Goal: Task Accomplishment & Management: Manage account settings

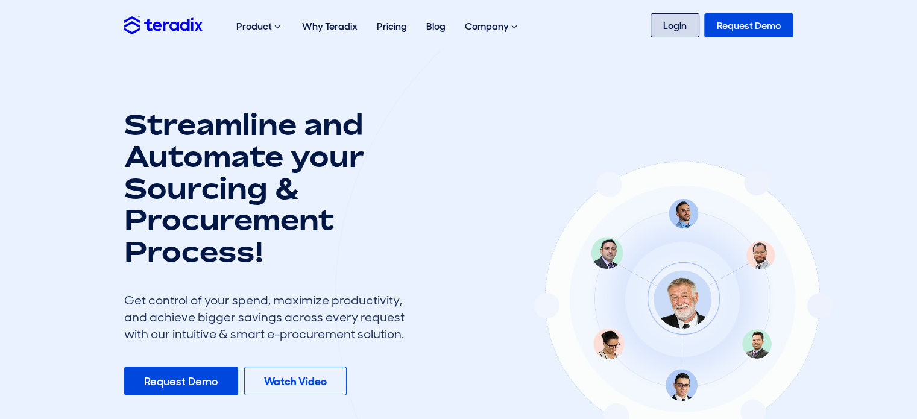
click at [671, 27] on link "Login" at bounding box center [675, 25] width 49 height 24
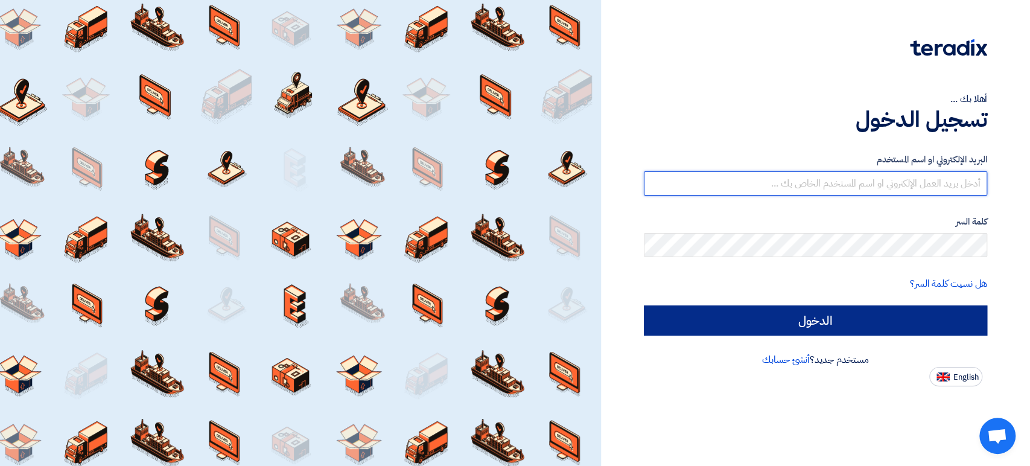
type input "ali@apgarch.com"
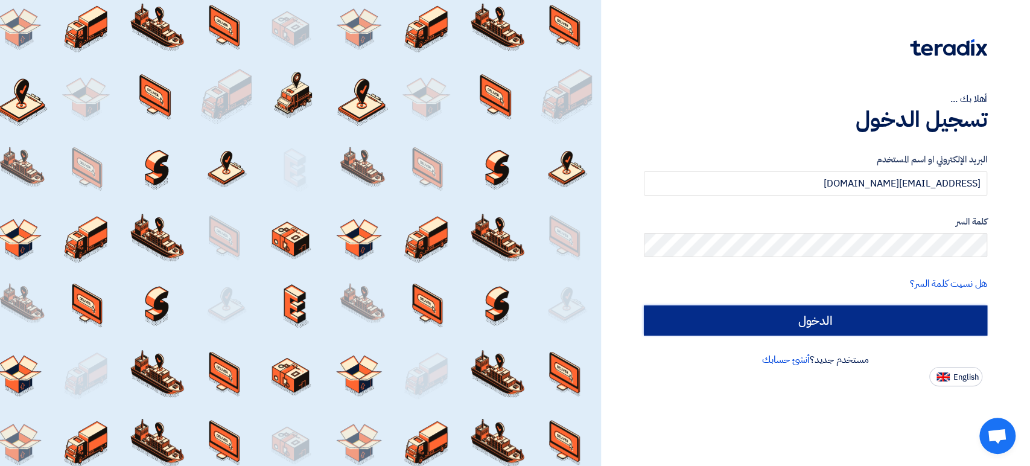
click at [905, 322] on input "الدخول" at bounding box center [815, 320] width 343 height 30
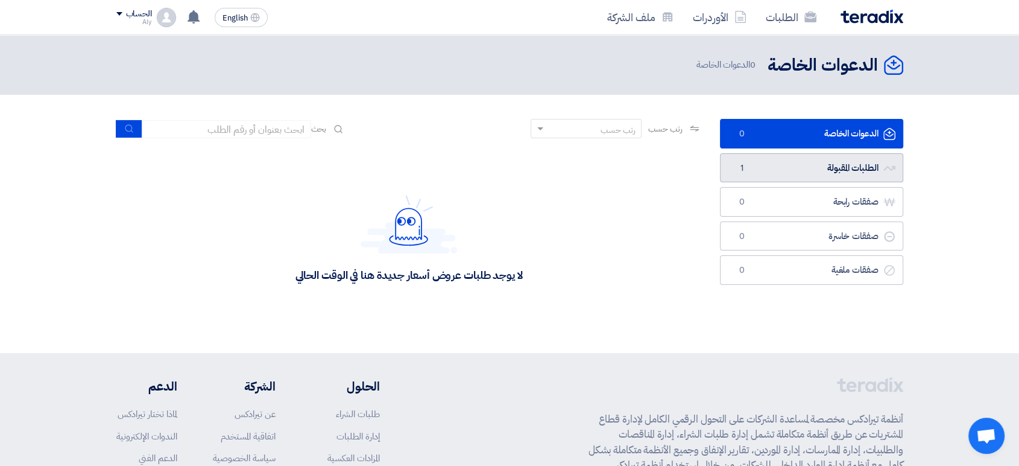
click at [856, 167] on link "الطلبات المقبولة الطلبات المقبولة 1" at bounding box center [811, 168] width 183 height 30
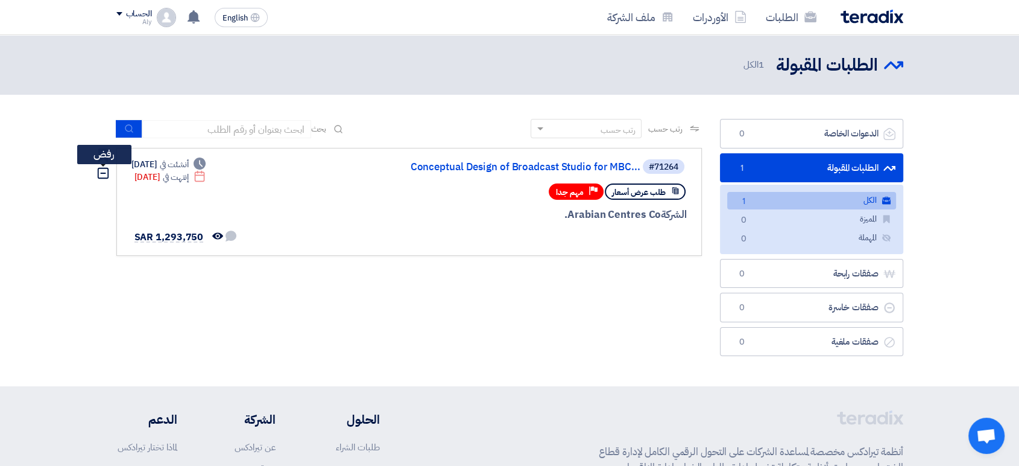
click at [106, 175] on icon "Dismiss" at bounding box center [103, 172] width 13 height 13
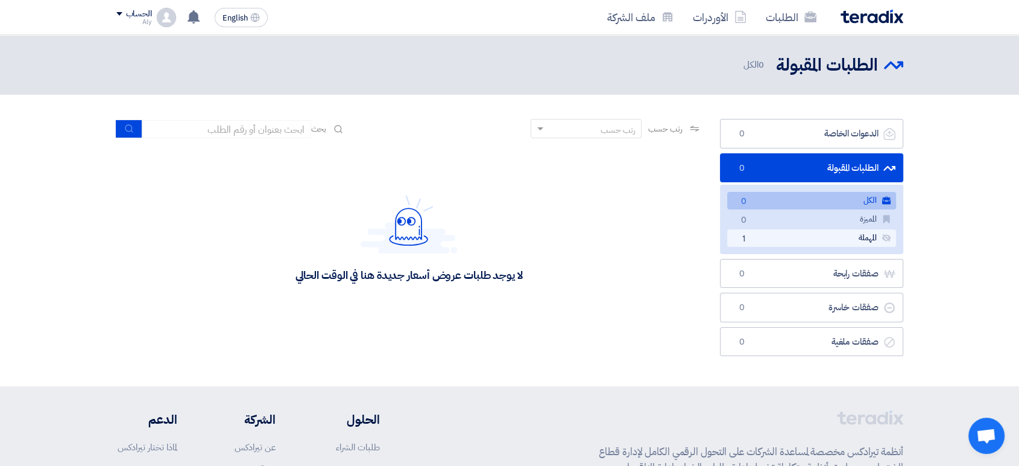
click at [778, 239] on link "المهملة المهملة 1" at bounding box center [811, 237] width 169 height 17
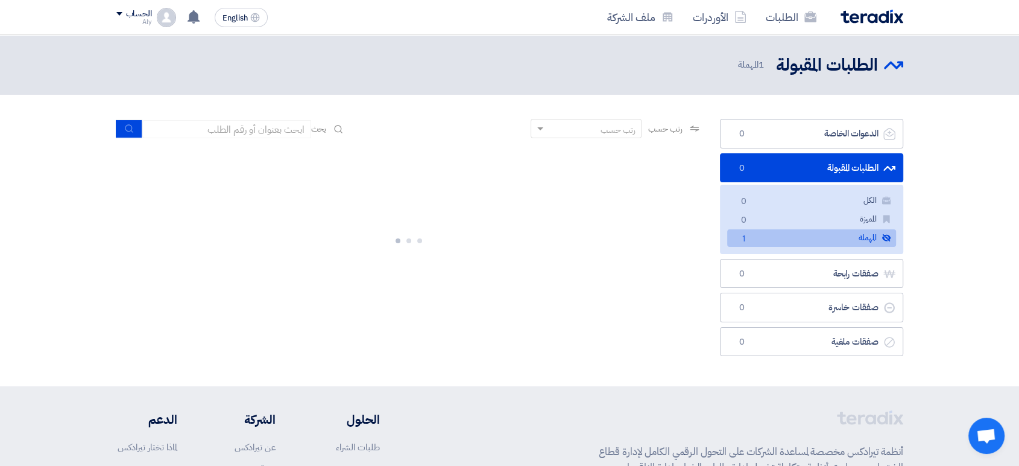
click at [820, 168] on link "الطلبات المقبولة الطلبات المقبولة 0" at bounding box center [811, 168] width 183 height 30
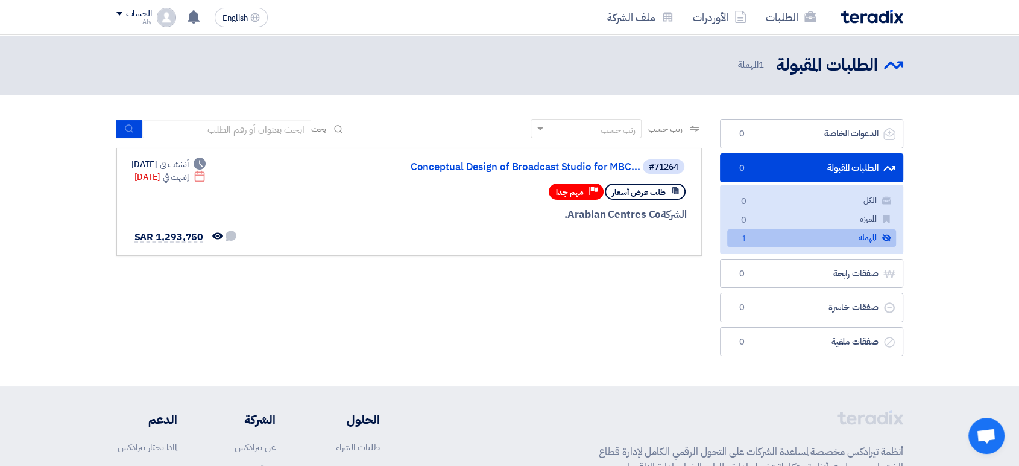
click at [885, 236] on use at bounding box center [886, 237] width 8 height 7
click at [811, 218] on link "المميزة المميزة 0" at bounding box center [811, 218] width 169 height 17
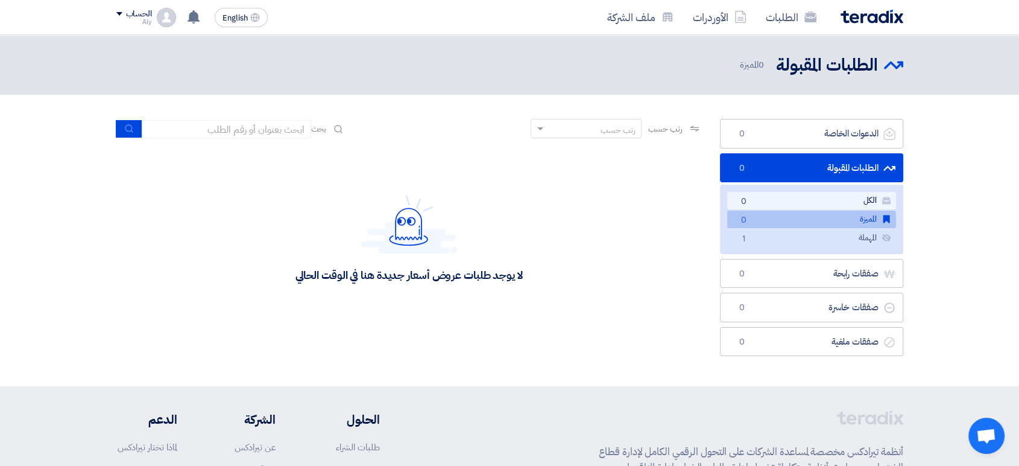
click at [789, 197] on link "الكل الكل 0" at bounding box center [811, 200] width 169 height 17
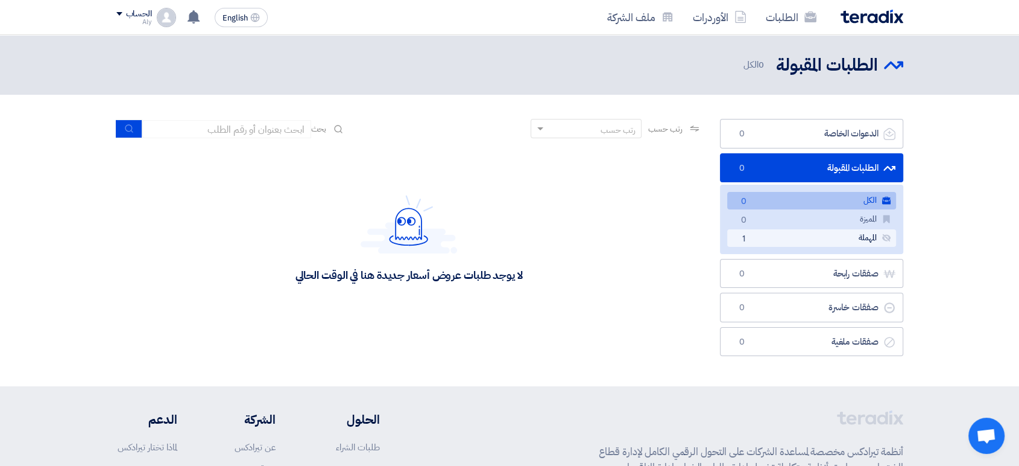
click at [771, 244] on link "المهملة المهملة 1" at bounding box center [811, 237] width 169 height 17
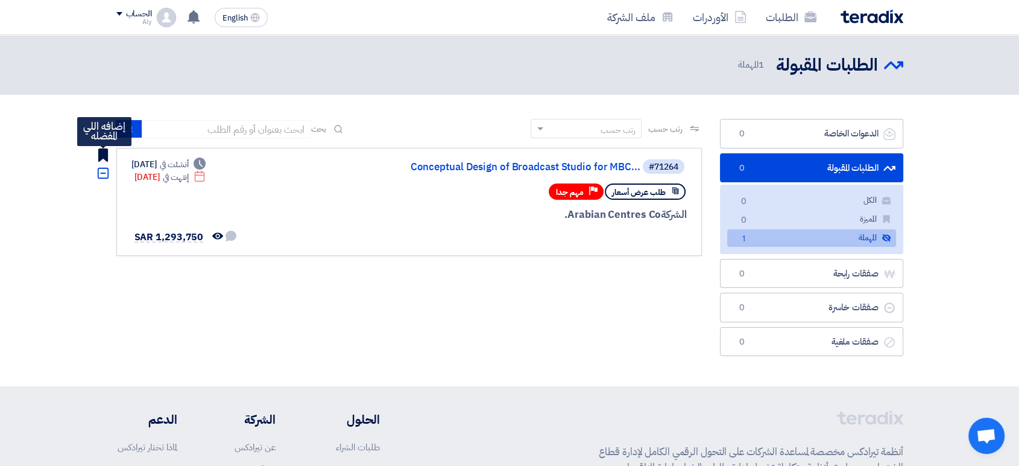
click at [101, 154] on use at bounding box center [103, 154] width 10 height 13
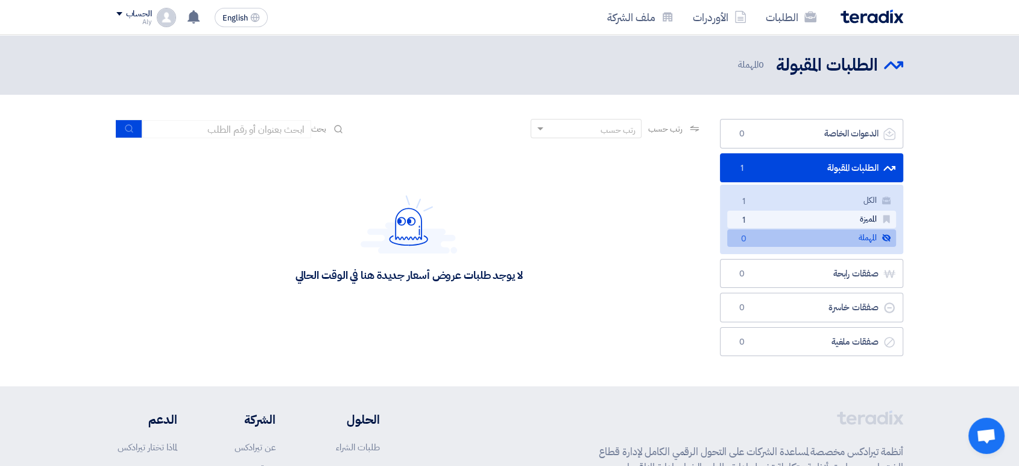
click at [830, 218] on link "المميزة المميزة 1" at bounding box center [811, 218] width 169 height 17
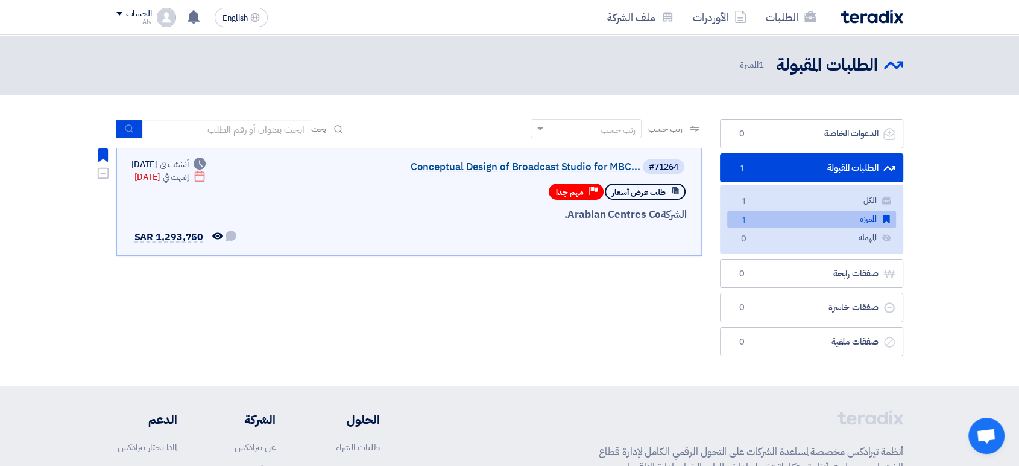
click at [521, 166] on link "Conceptual Design of Broadcast Studio for MBC..." at bounding box center [519, 167] width 241 height 11
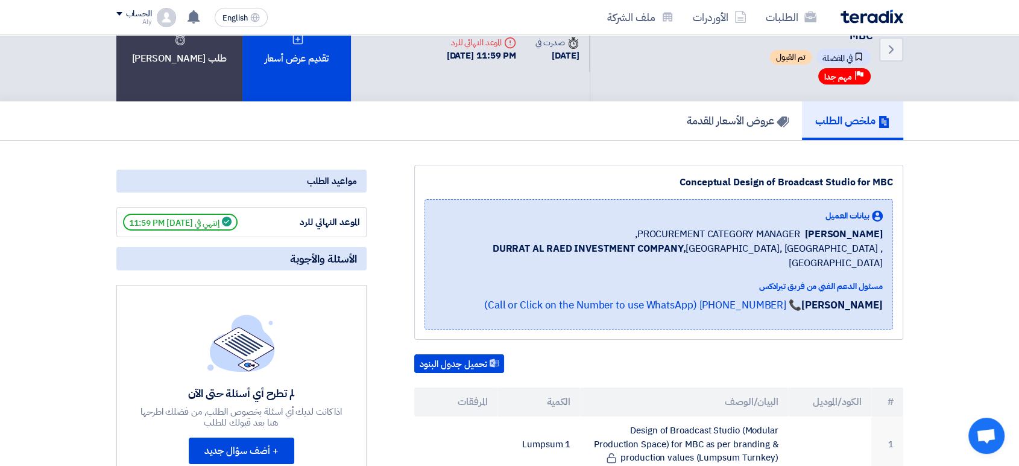
scroll to position [67, 0]
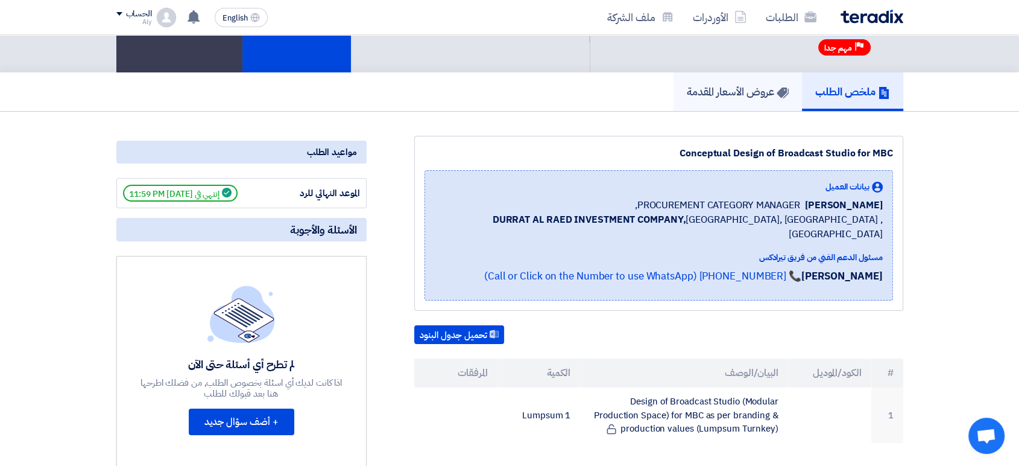
click at [735, 90] on h5 "عروض الأسعار المقدمة" at bounding box center [738, 91] width 102 height 14
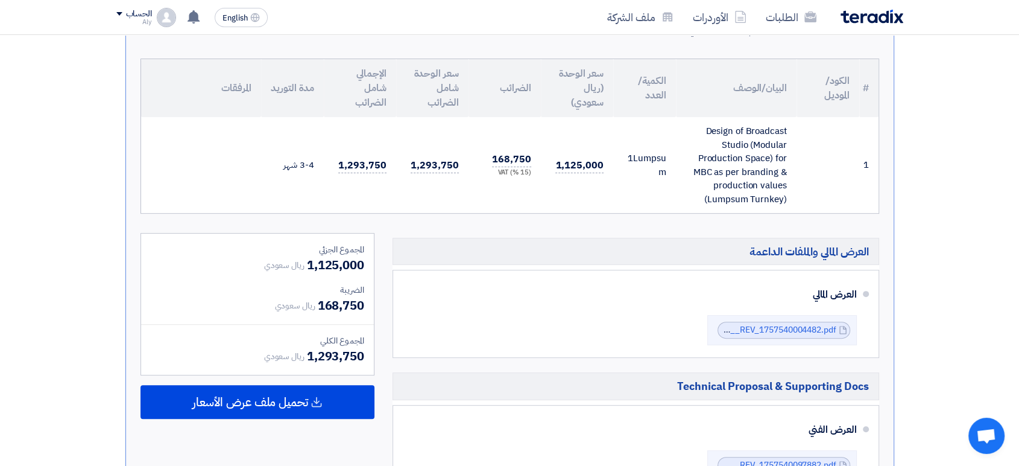
scroll to position [259, 0]
